Goal: Information Seeking & Learning: Learn about a topic

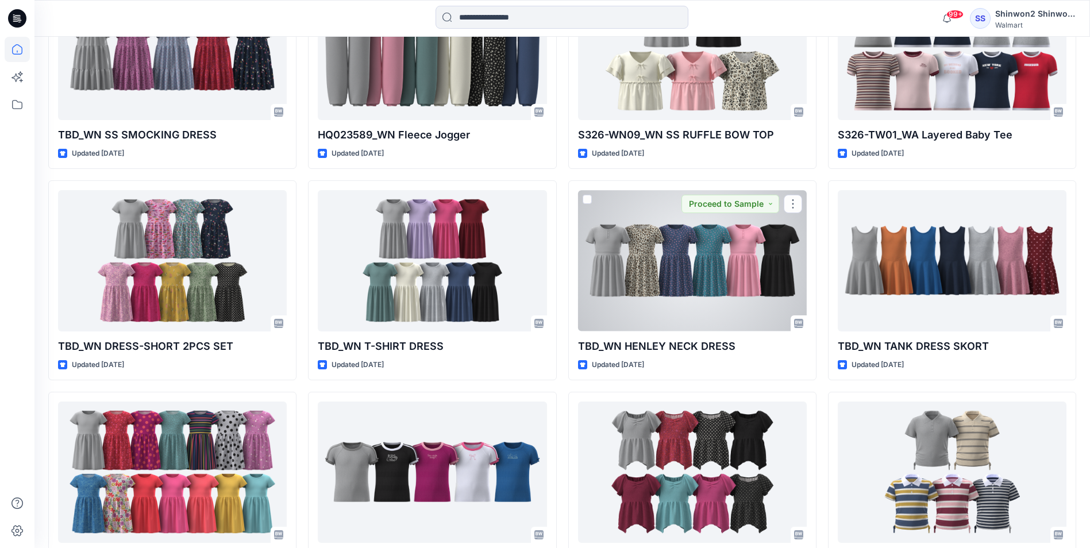
scroll to position [954, 0]
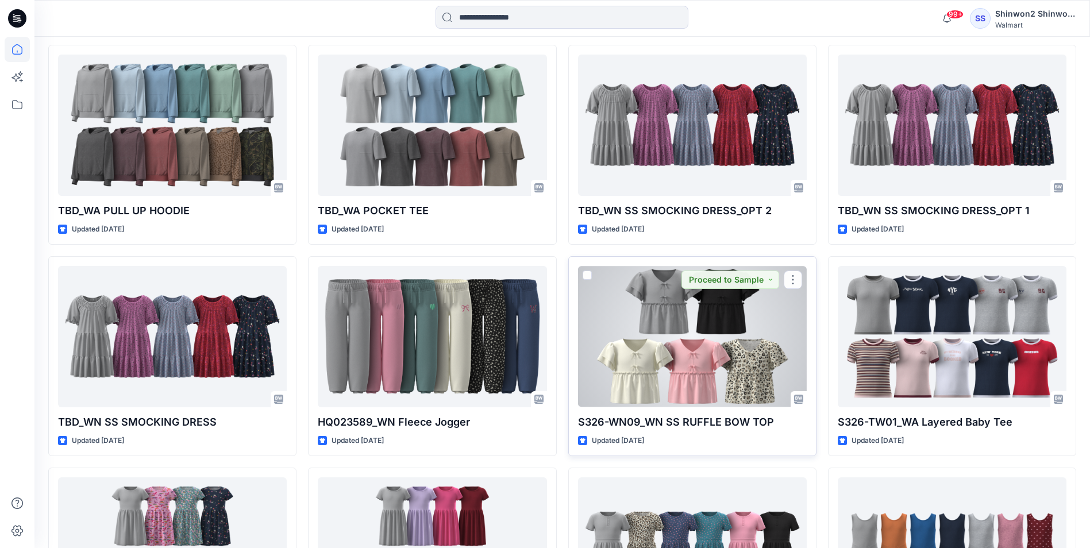
click at [703, 352] on div at bounding box center [692, 336] width 229 height 141
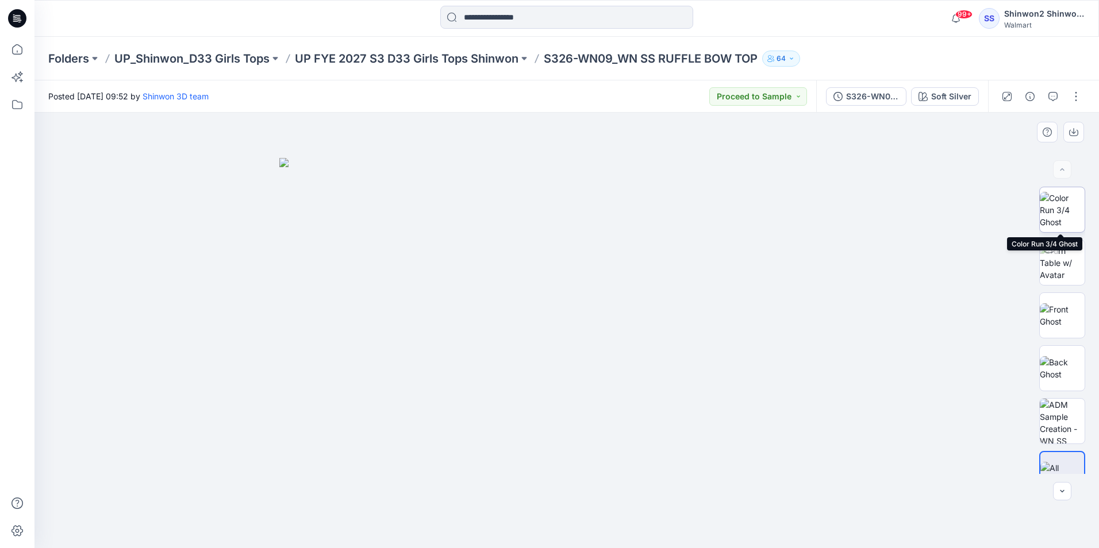
click at [1073, 205] on img at bounding box center [1062, 210] width 45 height 36
click at [528, 332] on img at bounding box center [566, 388] width 243 height 322
click at [497, 52] on p "UP FYE 2027 S3 D33 Girls Tops Shinwon" at bounding box center [407, 59] width 224 height 16
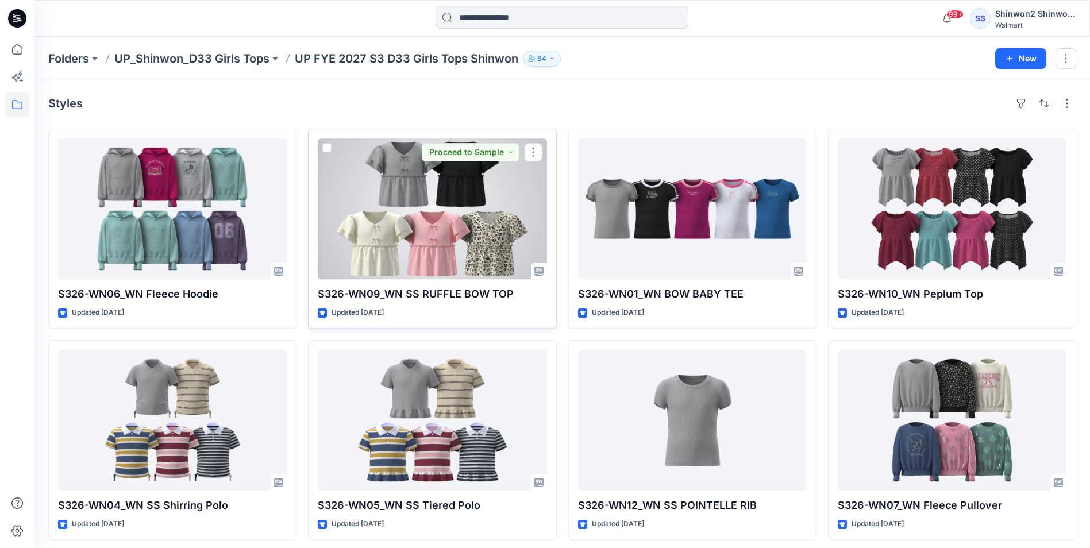
click at [427, 259] on div at bounding box center [432, 208] width 229 height 141
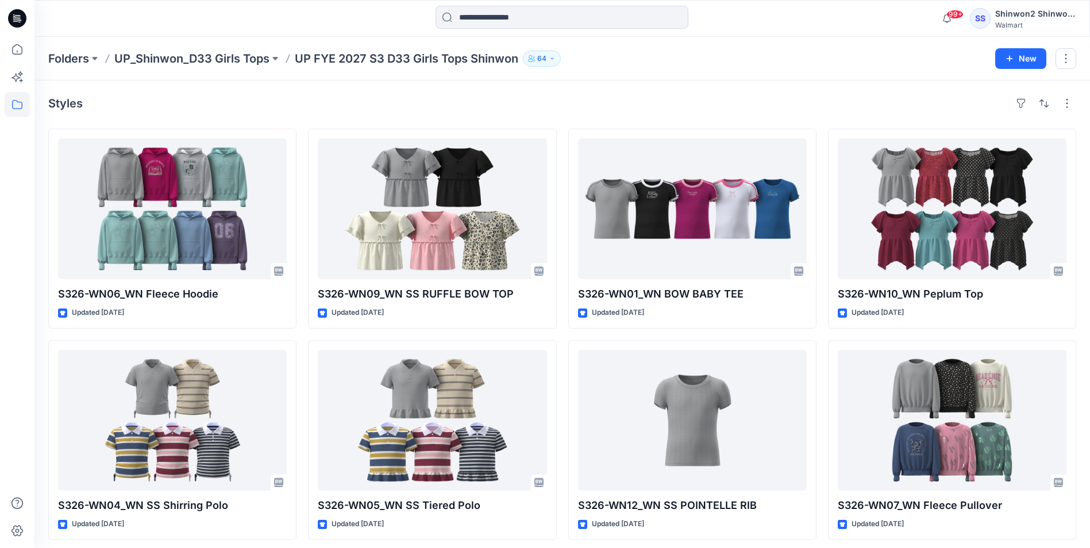
scroll to position [217, 0]
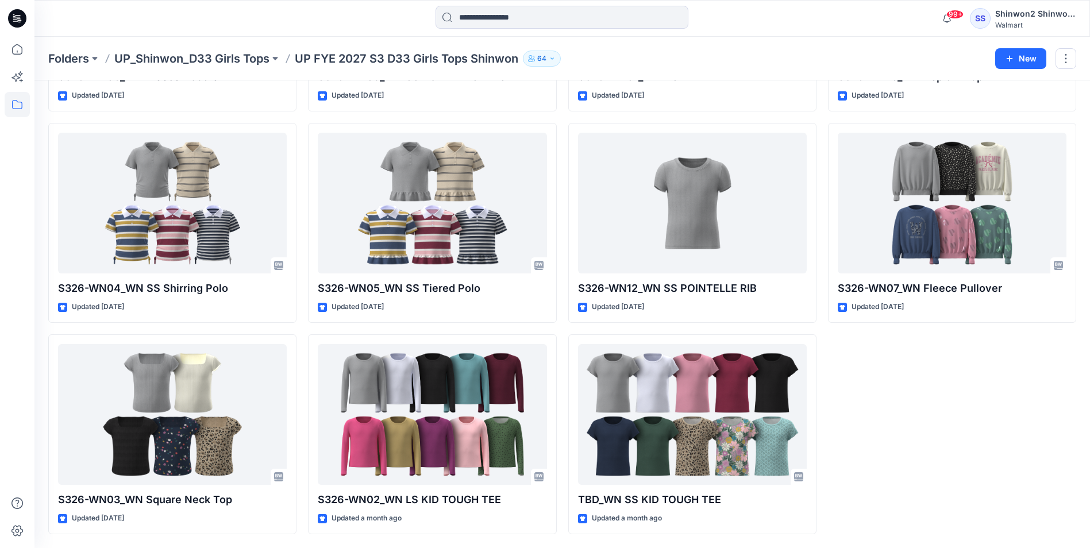
click at [1083, 325] on div "Styles S326-WN06_WN Fleece Hoodie Updated [DATE] S326-WN04_WN SS Shirring Polo …" at bounding box center [562, 205] width 1056 height 685
click at [1010, 472] on div "S326-WN10_WN Peplum Top Updated [DATE] S326-WN07_WN Fleece Pullover Updated [DA…" at bounding box center [952, 223] width 248 height 623
drag, startPoint x: 851, startPoint y: 421, endPoint x: 844, endPoint y: 414, distance: 9.4
click at [851, 421] on div "S326-WN10_WN Peplum Top Updated [DATE] S326-WN07_WN Fleece Pullover Updated [DA…" at bounding box center [952, 223] width 248 height 623
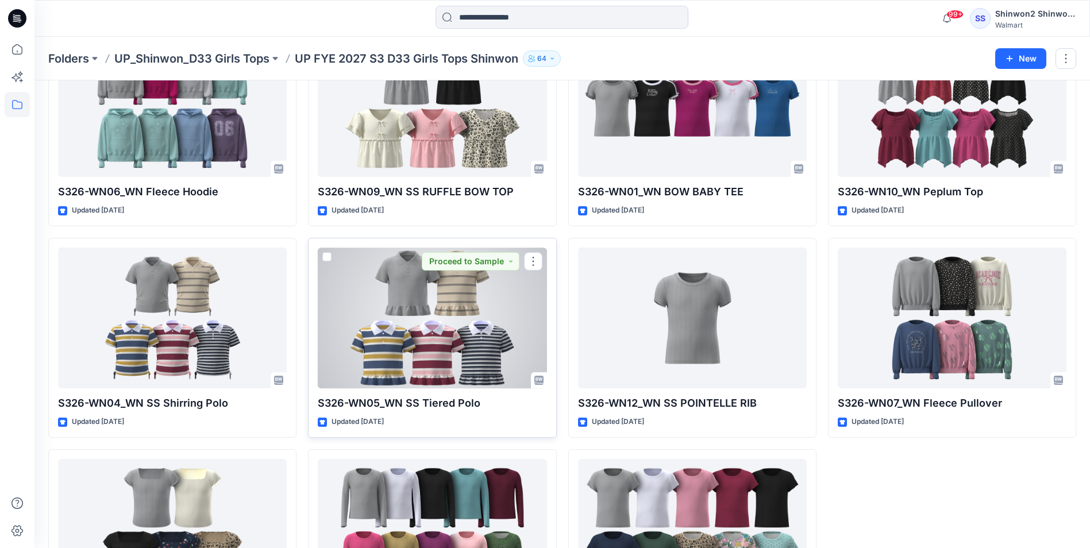
scroll to position [0, 0]
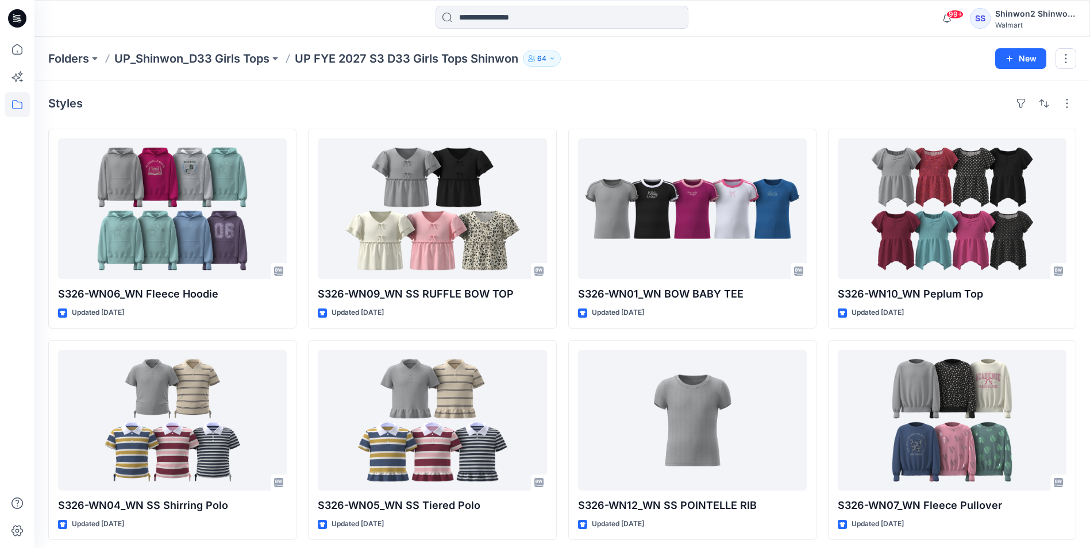
click at [302, 532] on div "S326-WN06_WN Fleece Hoodie Updated [DATE] S326-WN04_WN SS Shirring Polo Updated…" at bounding box center [562, 440] width 1028 height 623
click at [1089, 495] on div "Styles S326-WN06_WN Fleece Hoodie Updated [DATE] S326-WN04_WN SS Shirring Polo …" at bounding box center [562, 422] width 1056 height 685
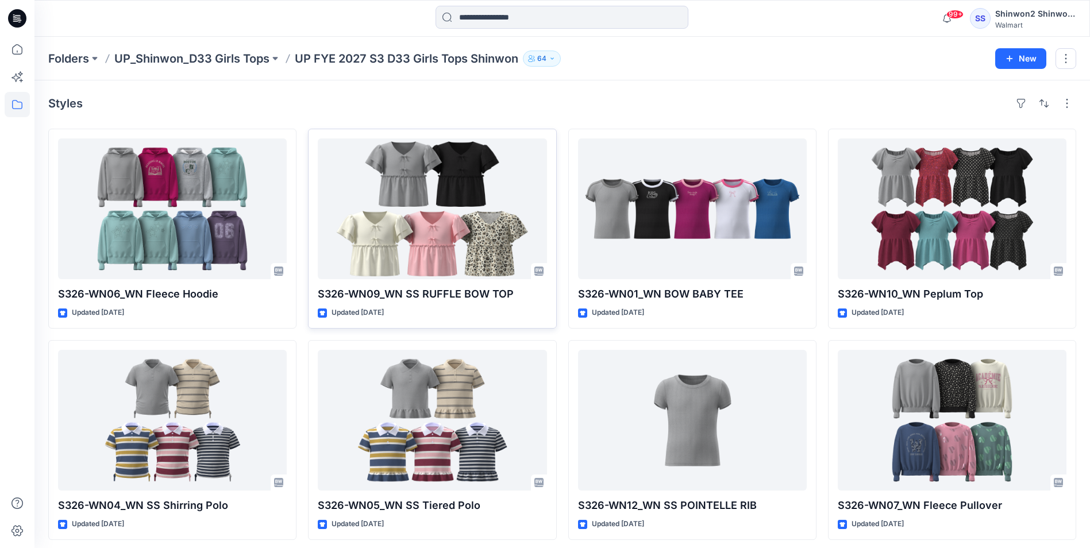
drag, startPoint x: 482, startPoint y: 111, endPoint x: 492, endPoint y: 135, distance: 26.3
click at [482, 111] on div "Styles" at bounding box center [562, 103] width 1028 height 18
